Goal: Task Accomplishment & Management: Use online tool/utility

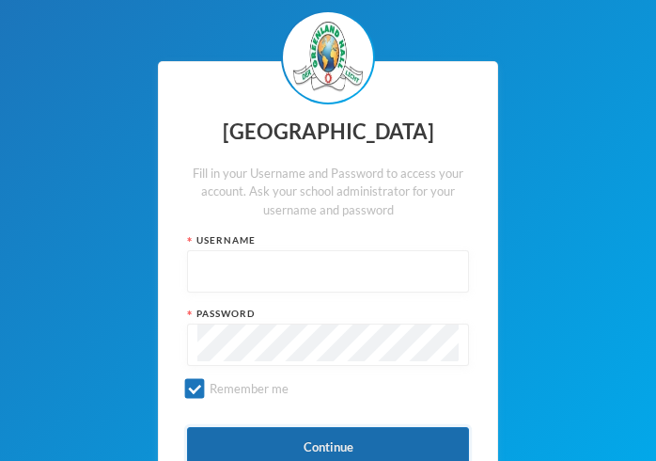
type input "glh23cs24"
click at [308, 445] on button "Continue" at bounding box center [328, 448] width 282 height 42
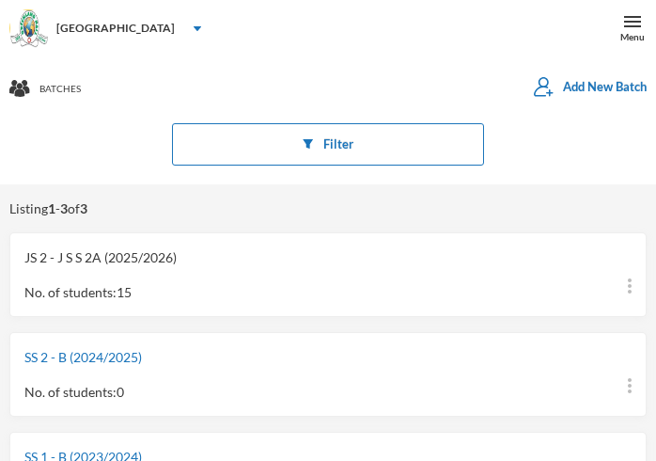
click at [113, 258] on link "JS 2 - J S S 2A (2025/2026)" at bounding box center [100, 257] width 152 height 16
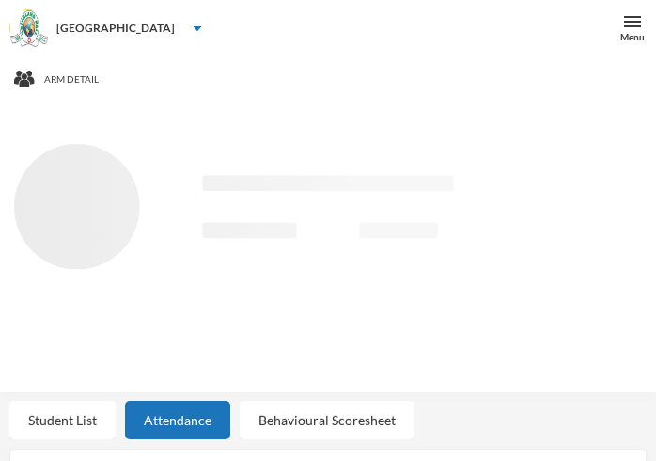
click at [113, 258] on icon "Loading interface..." at bounding box center [328, 254] width 628 height 220
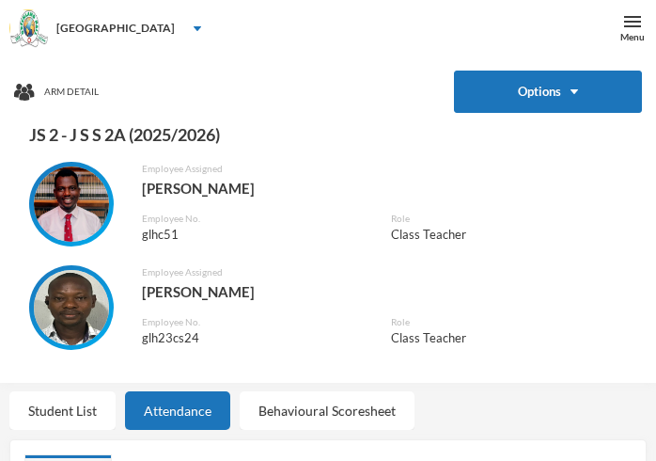
scroll to position [402, 0]
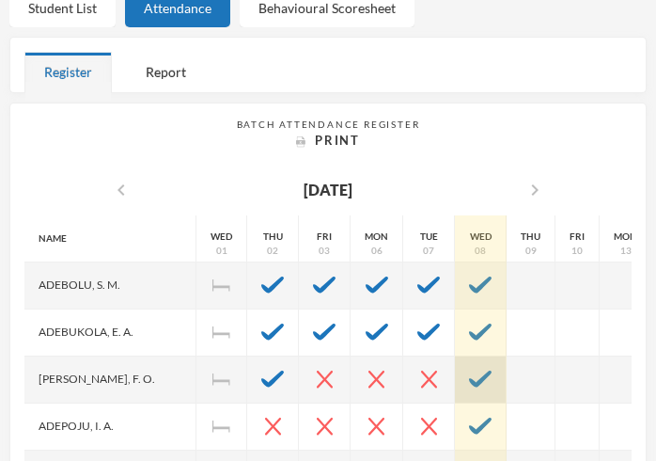
click at [469, 370] on img at bounding box center [480, 378] width 23 height 17
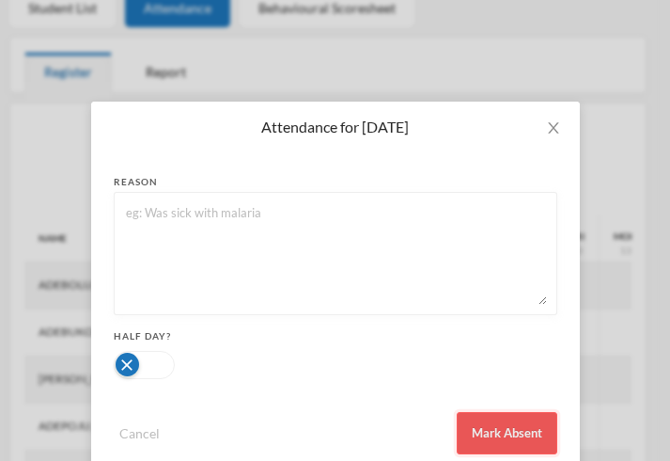
click at [487, 432] on button "Mark Absent" at bounding box center [507, 433] width 101 height 42
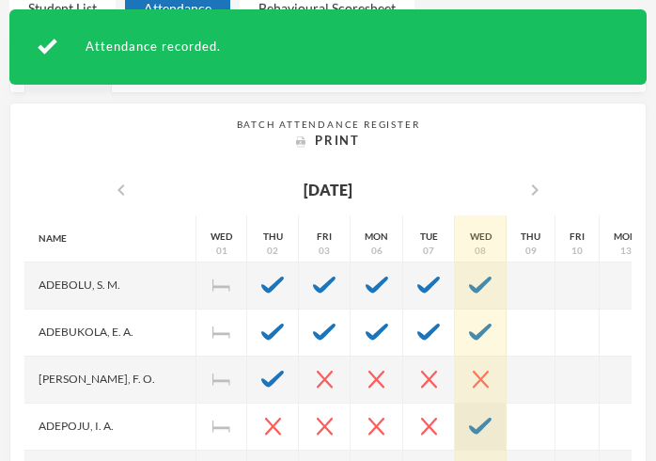
click at [469, 418] on img at bounding box center [480, 425] width 23 height 17
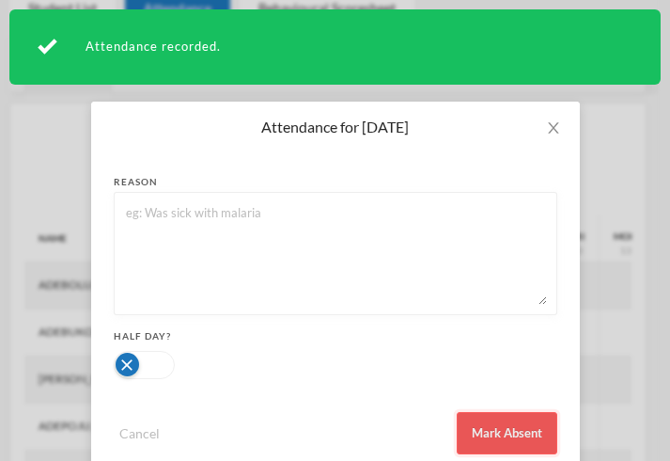
click at [502, 422] on button "Mark Absent" at bounding box center [507, 433] width 101 height 42
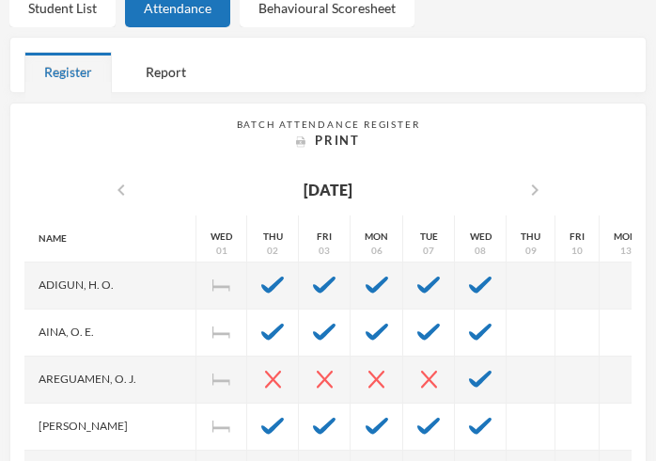
scroll to position [191, 0]
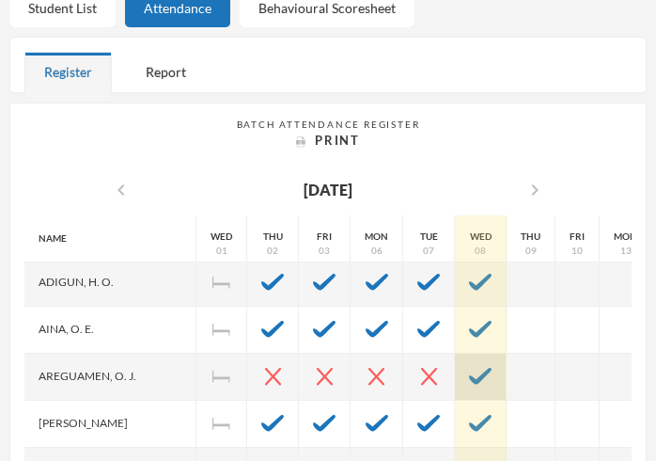
click at [469, 377] on img at bounding box center [480, 375] width 23 height 17
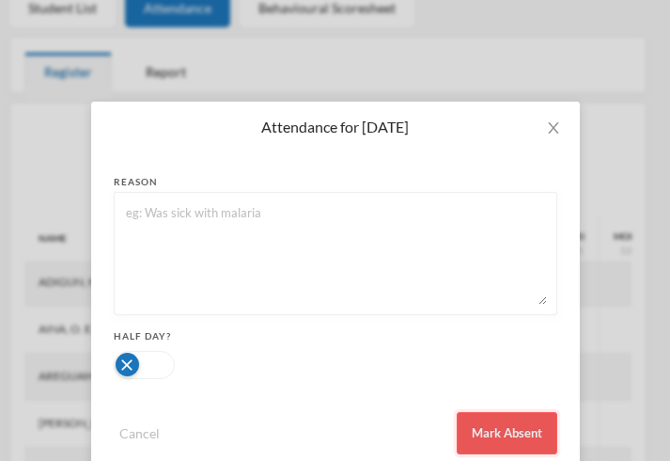
click at [487, 427] on button "Mark Absent" at bounding box center [507, 433] width 101 height 42
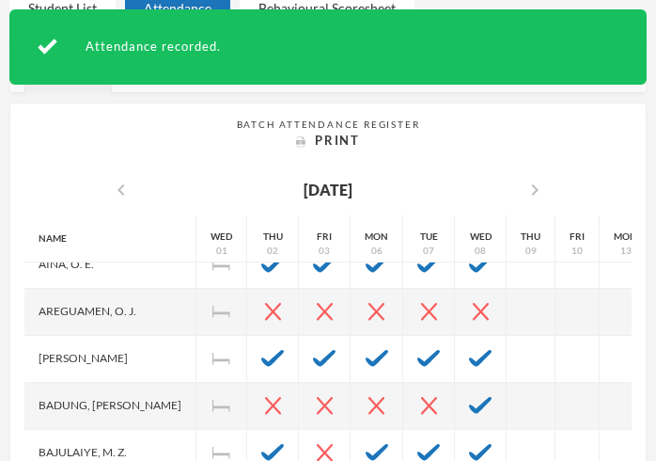
scroll to position [276, 0]
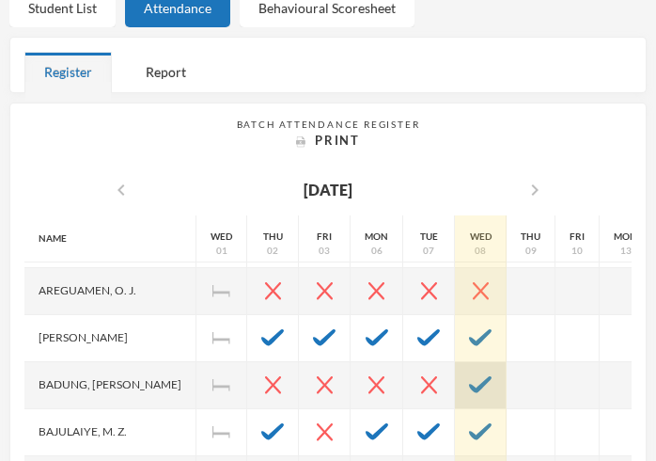
click at [469, 379] on img at bounding box center [480, 384] width 23 height 17
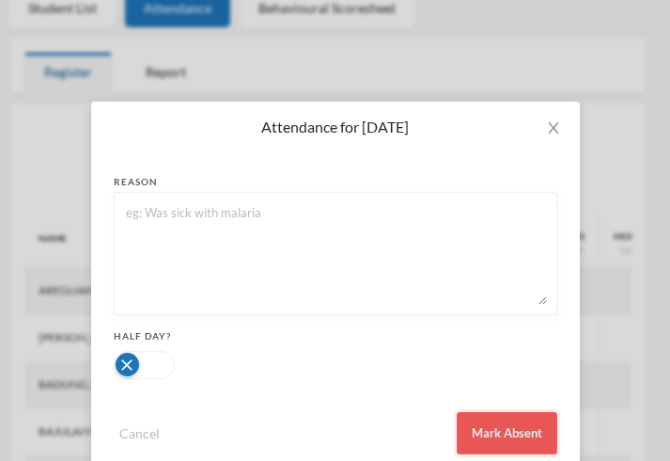
click at [508, 430] on button "Mark Absent" at bounding box center [507, 433] width 101 height 42
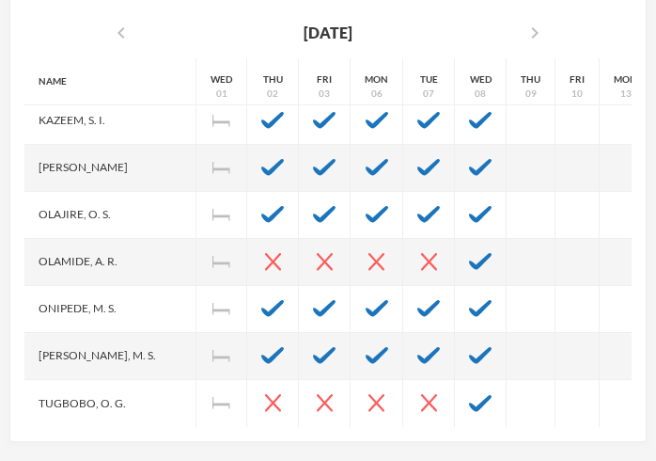
scroll to position [539, 0]
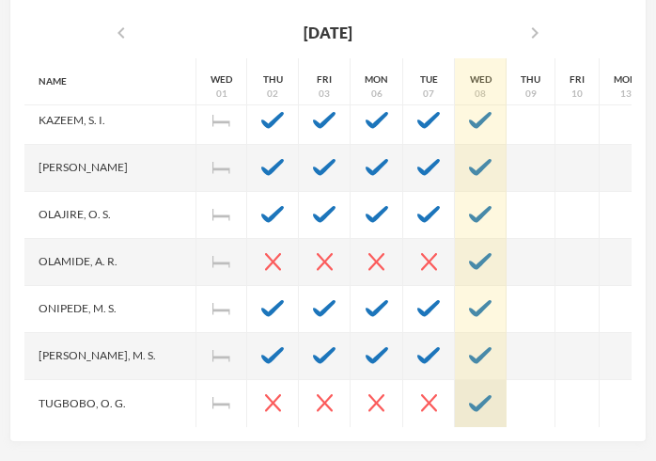
click at [469, 395] on img at bounding box center [480, 403] width 23 height 17
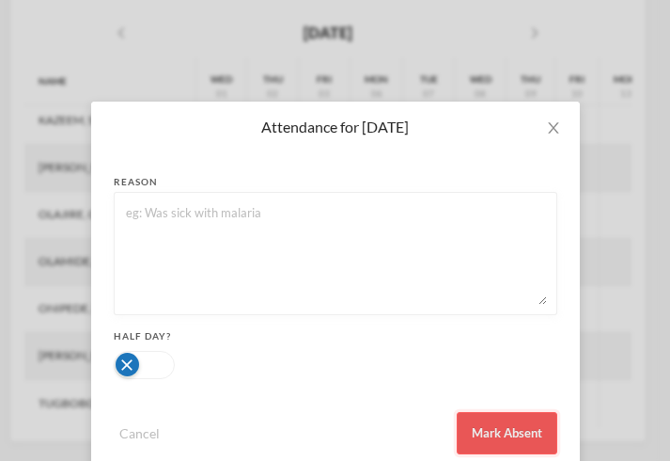
click at [494, 426] on button "Mark Absent" at bounding box center [507, 433] width 101 height 42
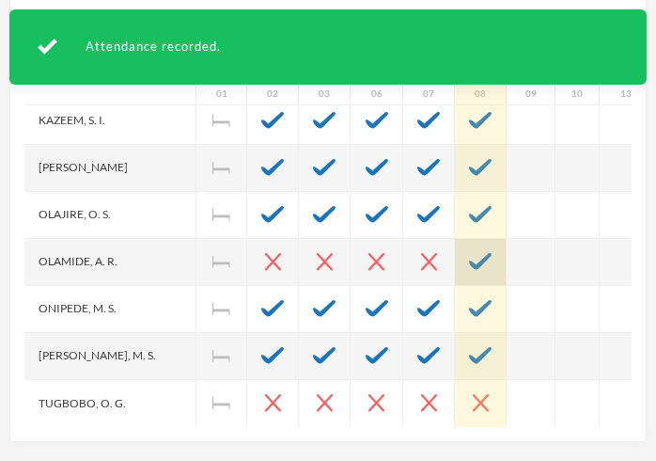
click at [469, 253] on img at bounding box center [480, 261] width 23 height 17
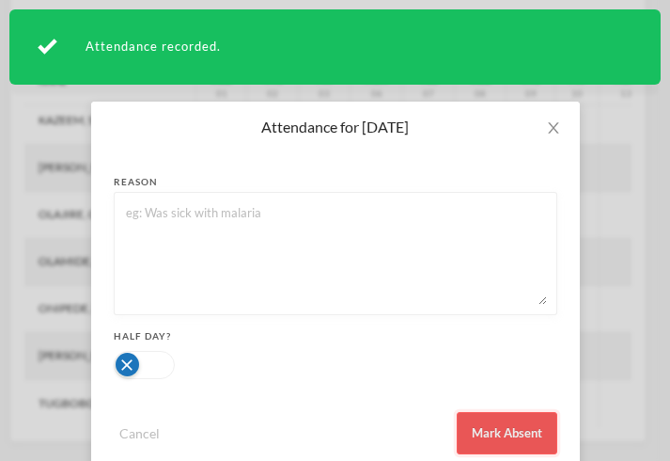
click at [498, 423] on button "Mark Absent" at bounding box center [507, 433] width 101 height 42
